Goal: Find contact information: Find contact information

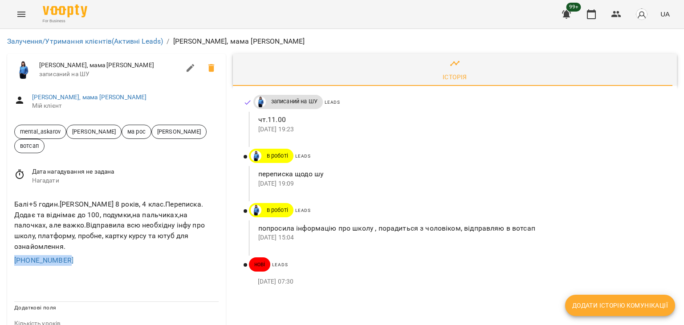
copy link "+380939820863"
drag, startPoint x: 76, startPoint y: 257, endPoint x: 11, endPoint y: 261, distance: 65.6
click at [11, 261] on div "Балі+5 годин.Марк 8 років, 4 клас.Переписка. Додає та віднімає до 100, подумки,…" at bounding box center [116, 232] width 219 height 81
